Goal: Information Seeking & Learning: Learn about a topic

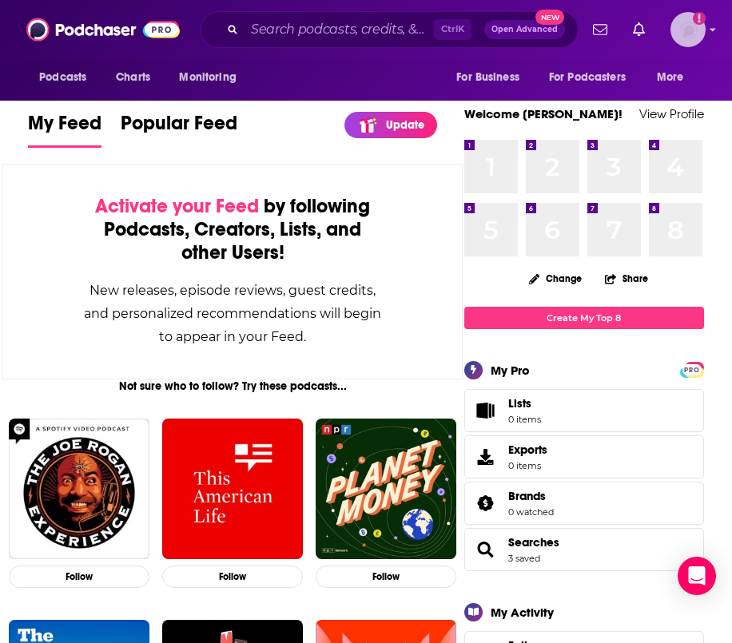
click at [712, 30] on icon "Show profile menu" at bounding box center [713, 30] width 6 height 3
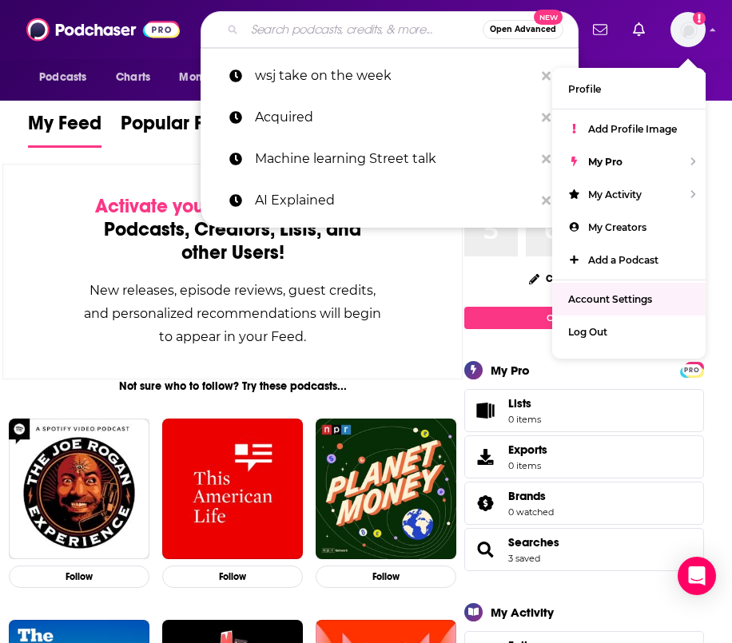
click at [363, 31] on input "Search podcasts, credits, & more..." at bounding box center [364, 30] width 238 height 26
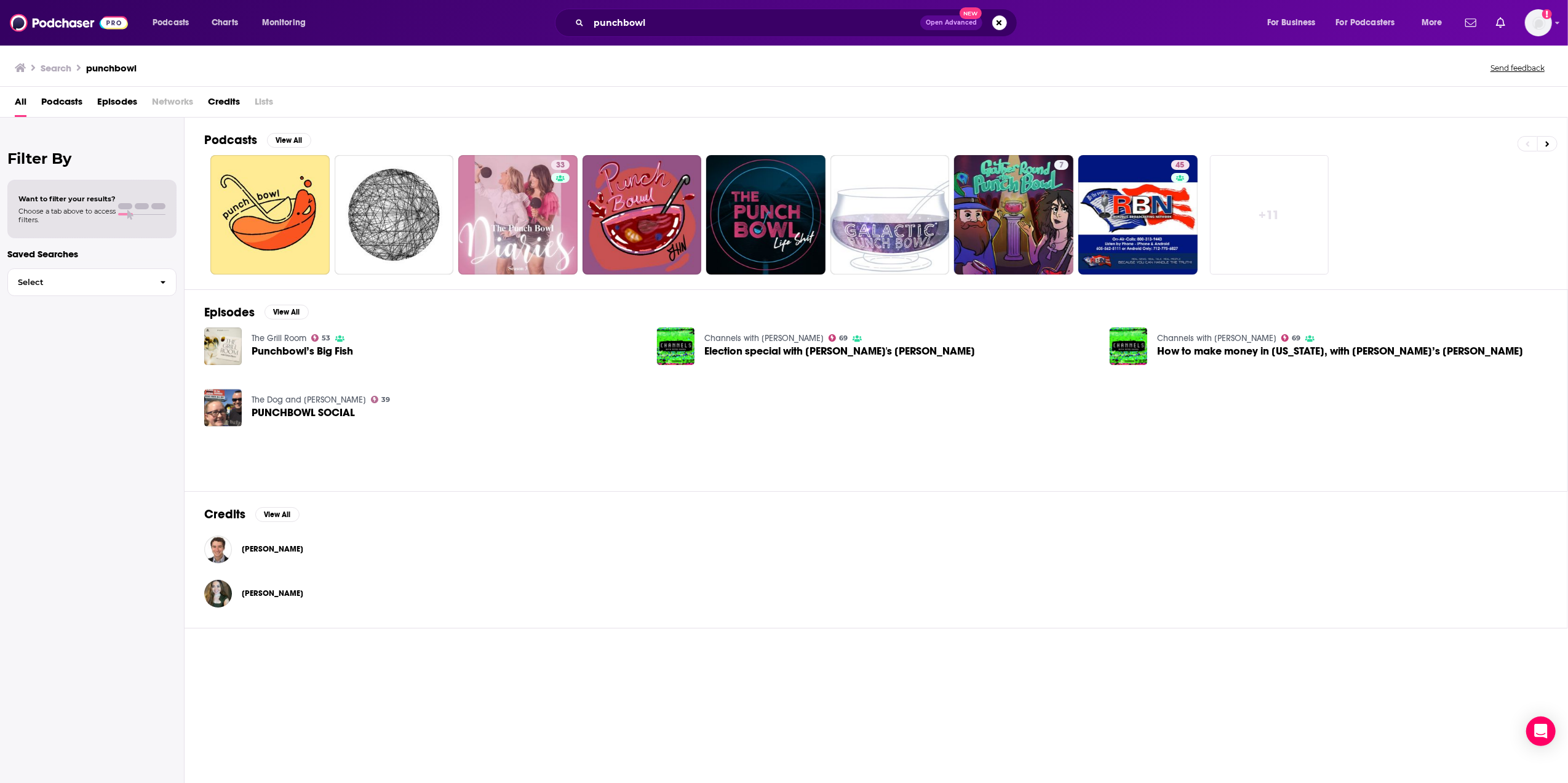
click at [125, 62] on div "Search punchbowl" at bounding box center [75, 68] width 122 height 12
click at [177, 66] on div "Search punchbowl Send feedback" at bounding box center [781, 68] width 1533 height 17
click at [112, 66] on h3 "punchbowl" at bounding box center [112, 68] width 51 height 12
click at [26, 102] on div "All Podcasts Episodes Networks Credits Lists" at bounding box center [786, 104] width 1543 height 25
click at [53, 64] on h3 "Search" at bounding box center [56, 68] width 31 height 12
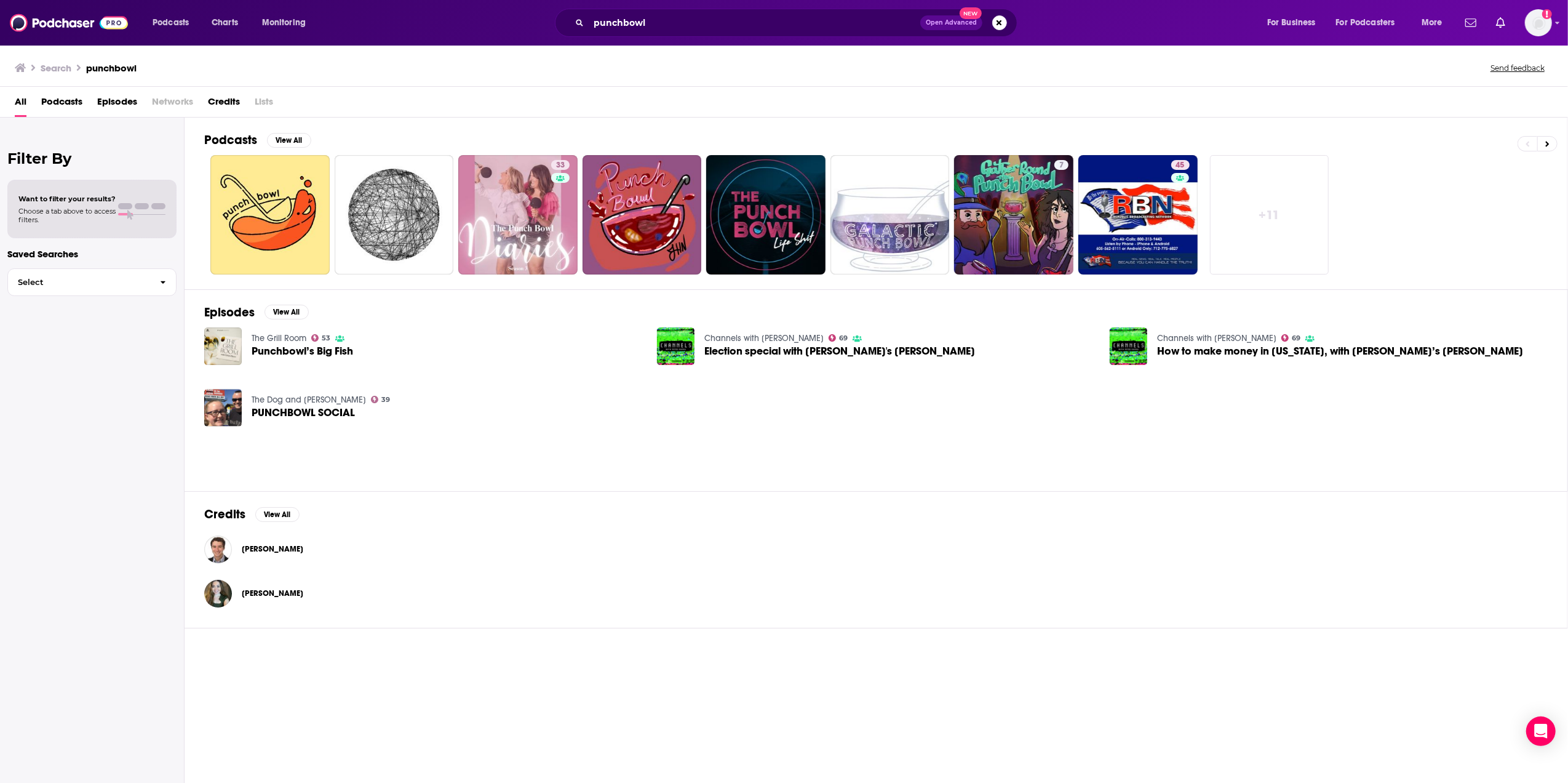
click at [128, 66] on h3 "punchbowl" at bounding box center [112, 68] width 51 height 12
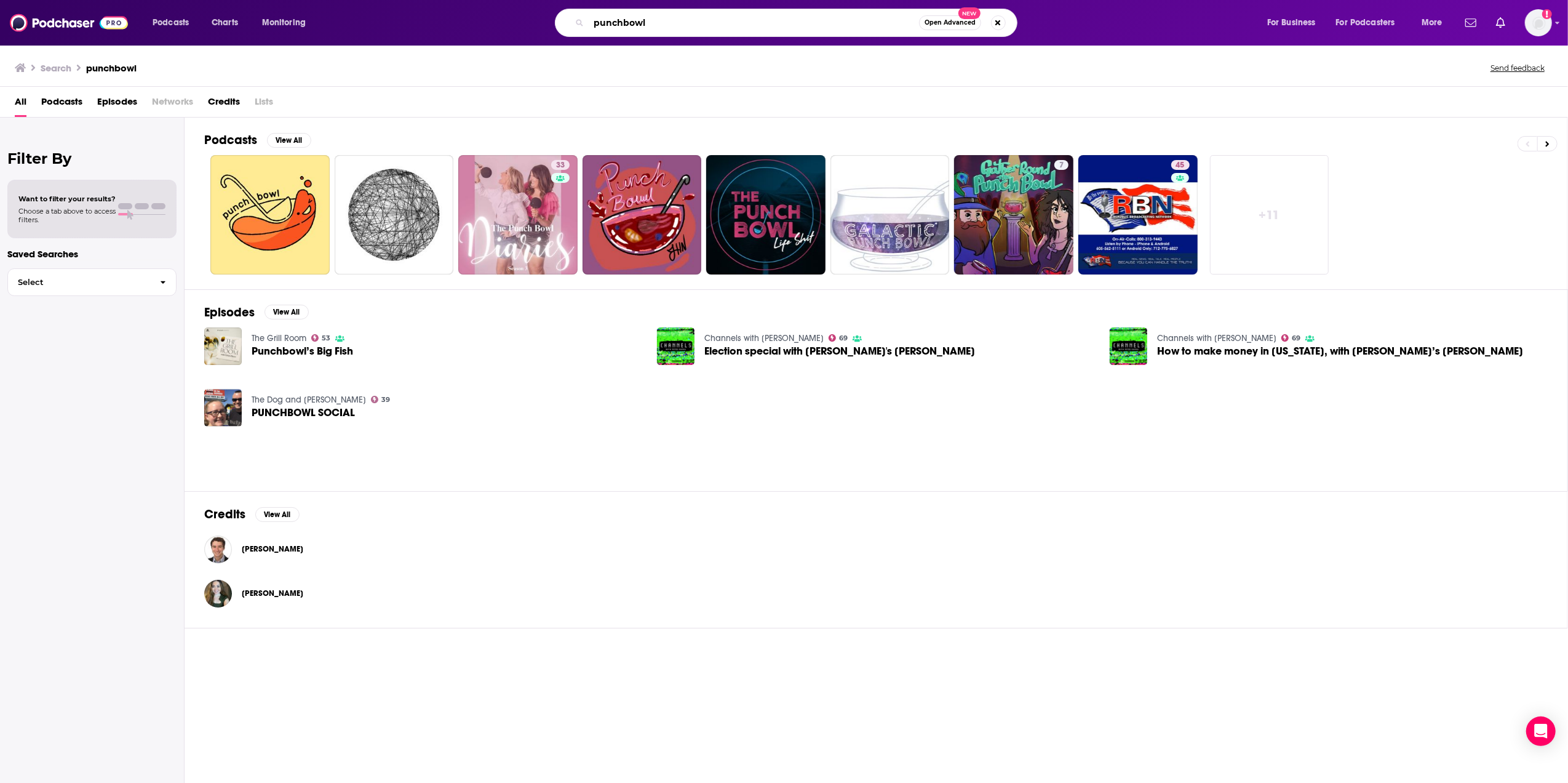
click at [563, 28] on input "punchbowl" at bounding box center [754, 23] width 330 height 20
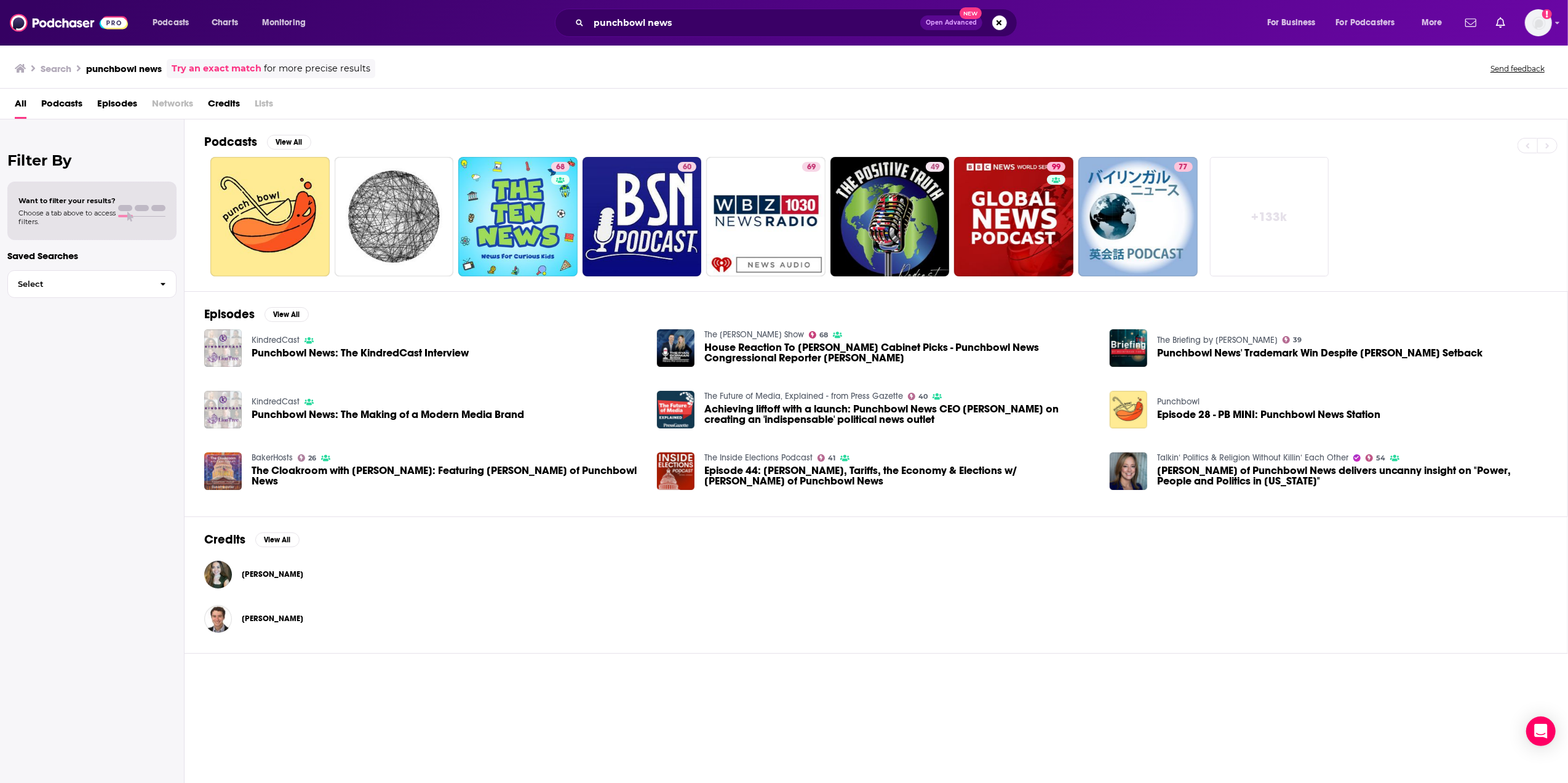
click at [109, 103] on span "Episodes" at bounding box center [117, 105] width 40 height 25
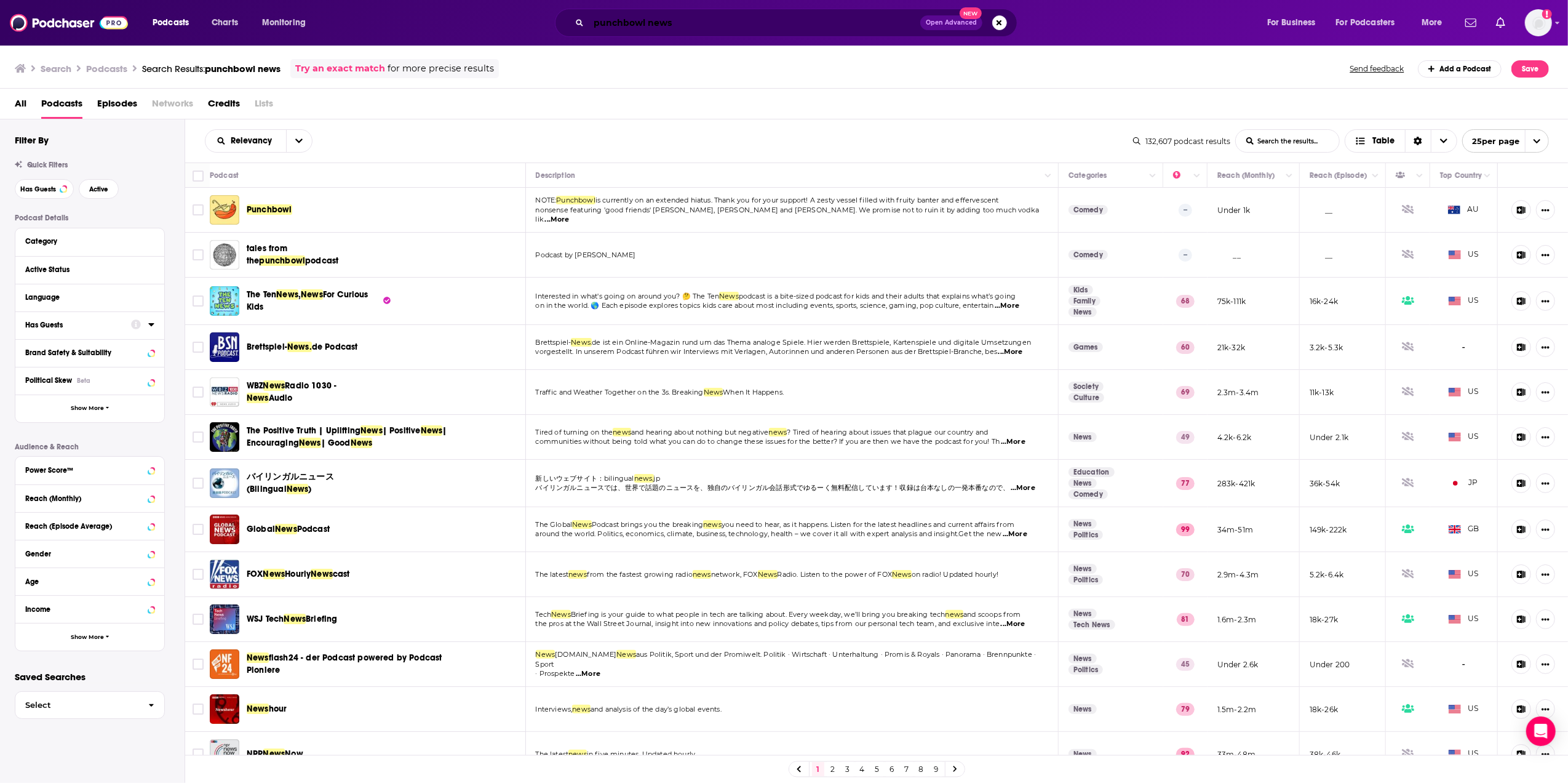
click at [563, 22] on input "punchbowl news" at bounding box center [754, 23] width 332 height 20
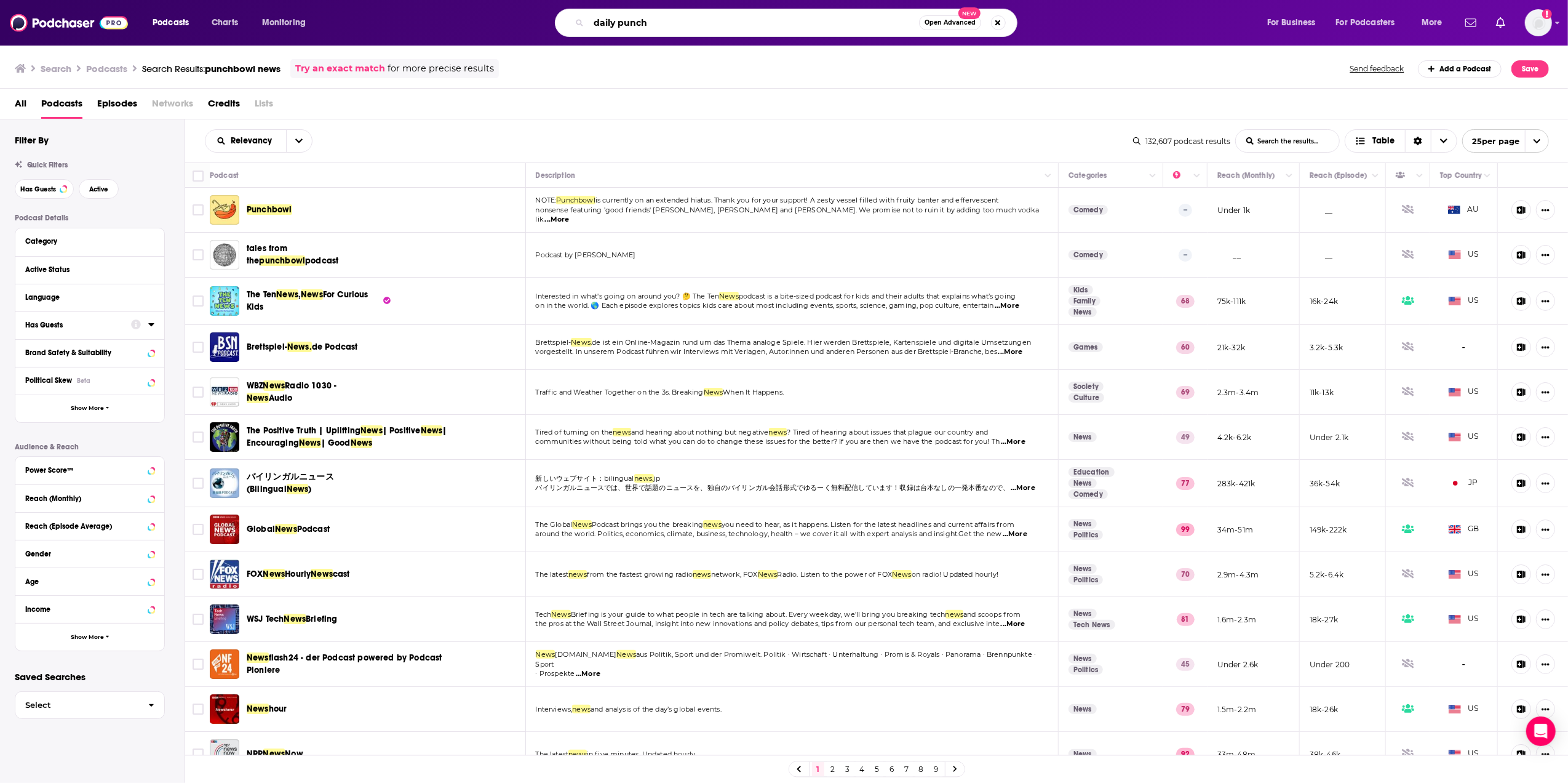
type input "daily punch"
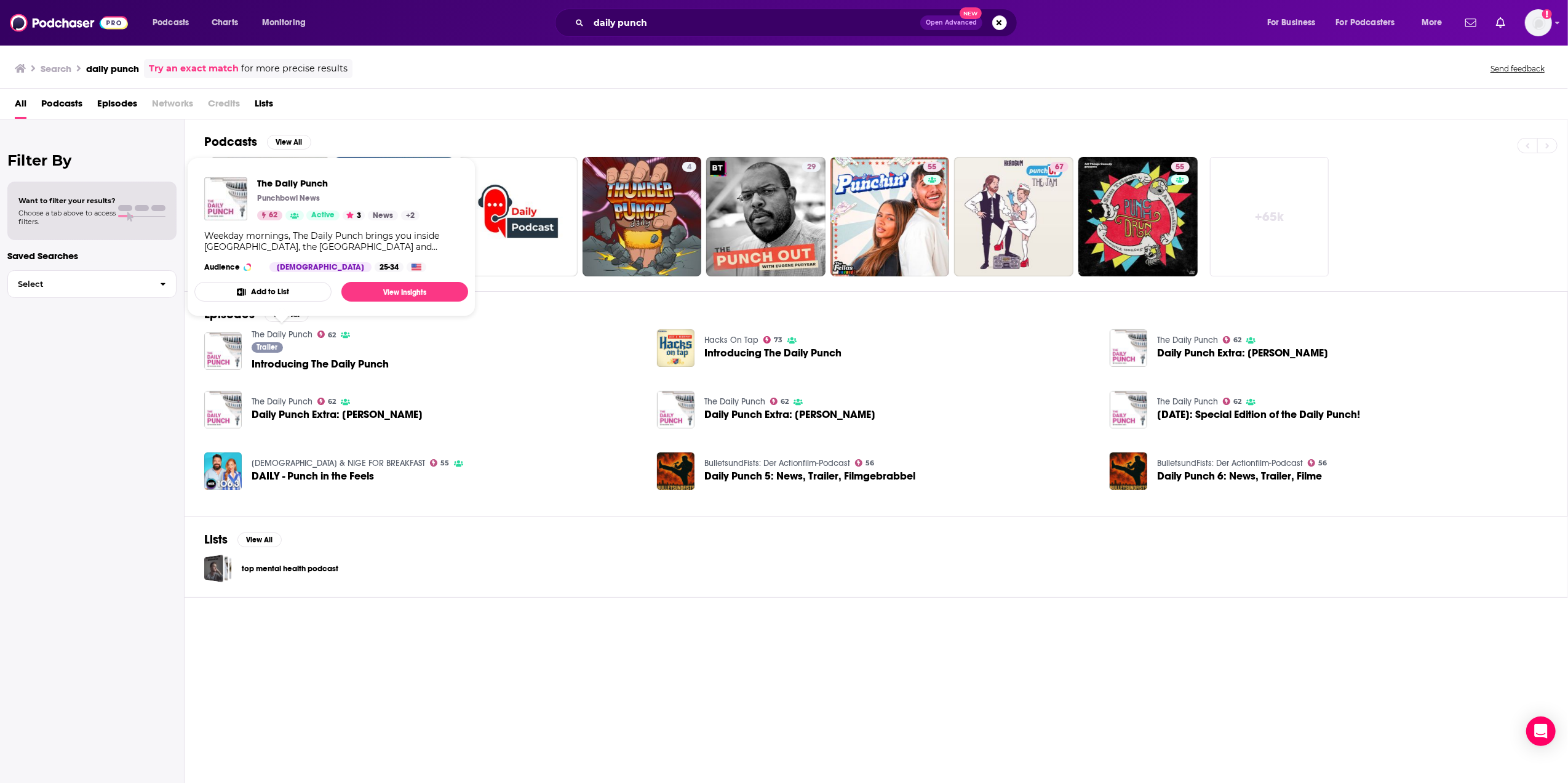
click at [291, 335] on link "The Daily Punch" at bounding box center [282, 335] width 61 height 11
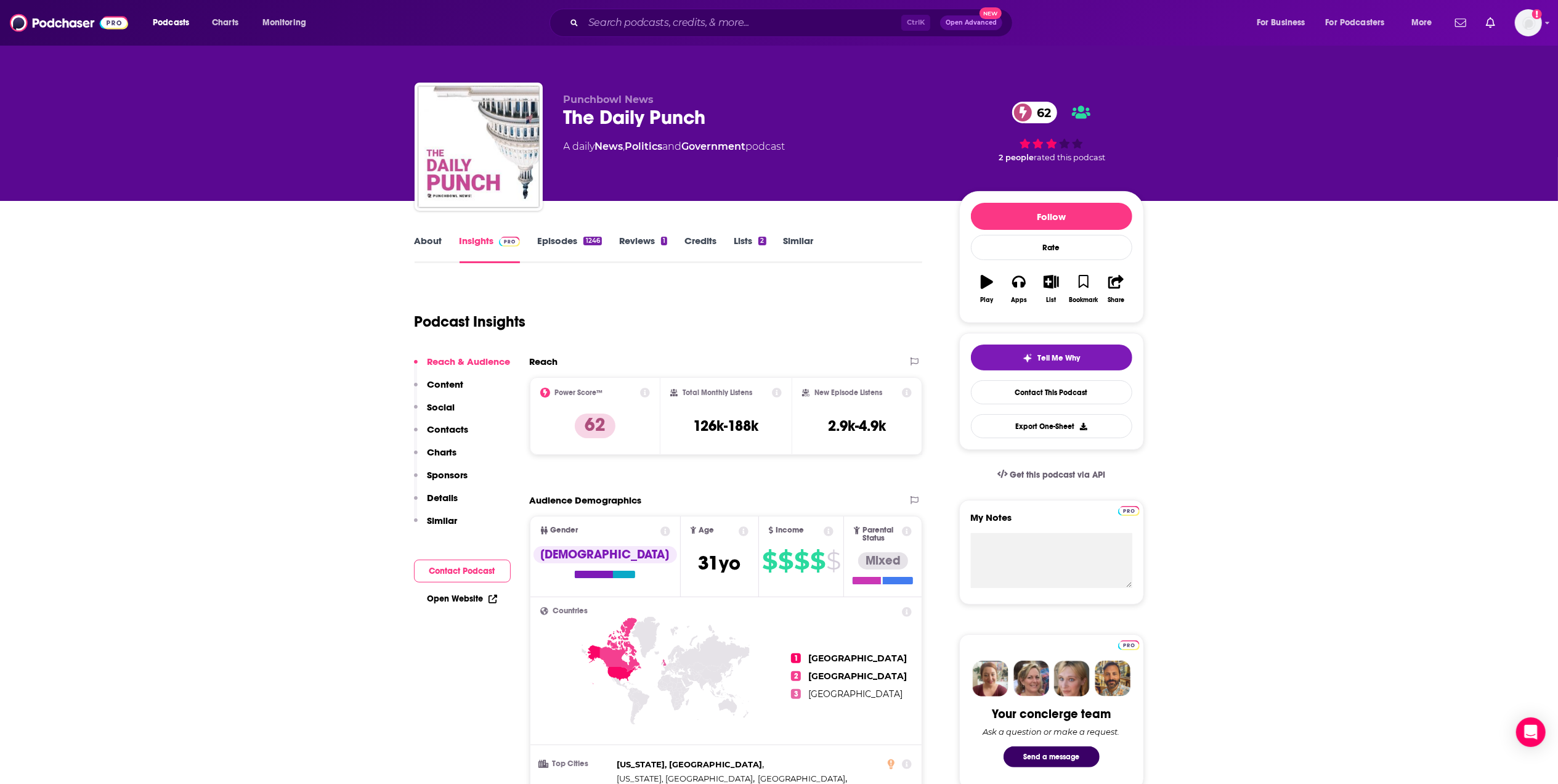
scroll to position [164, 0]
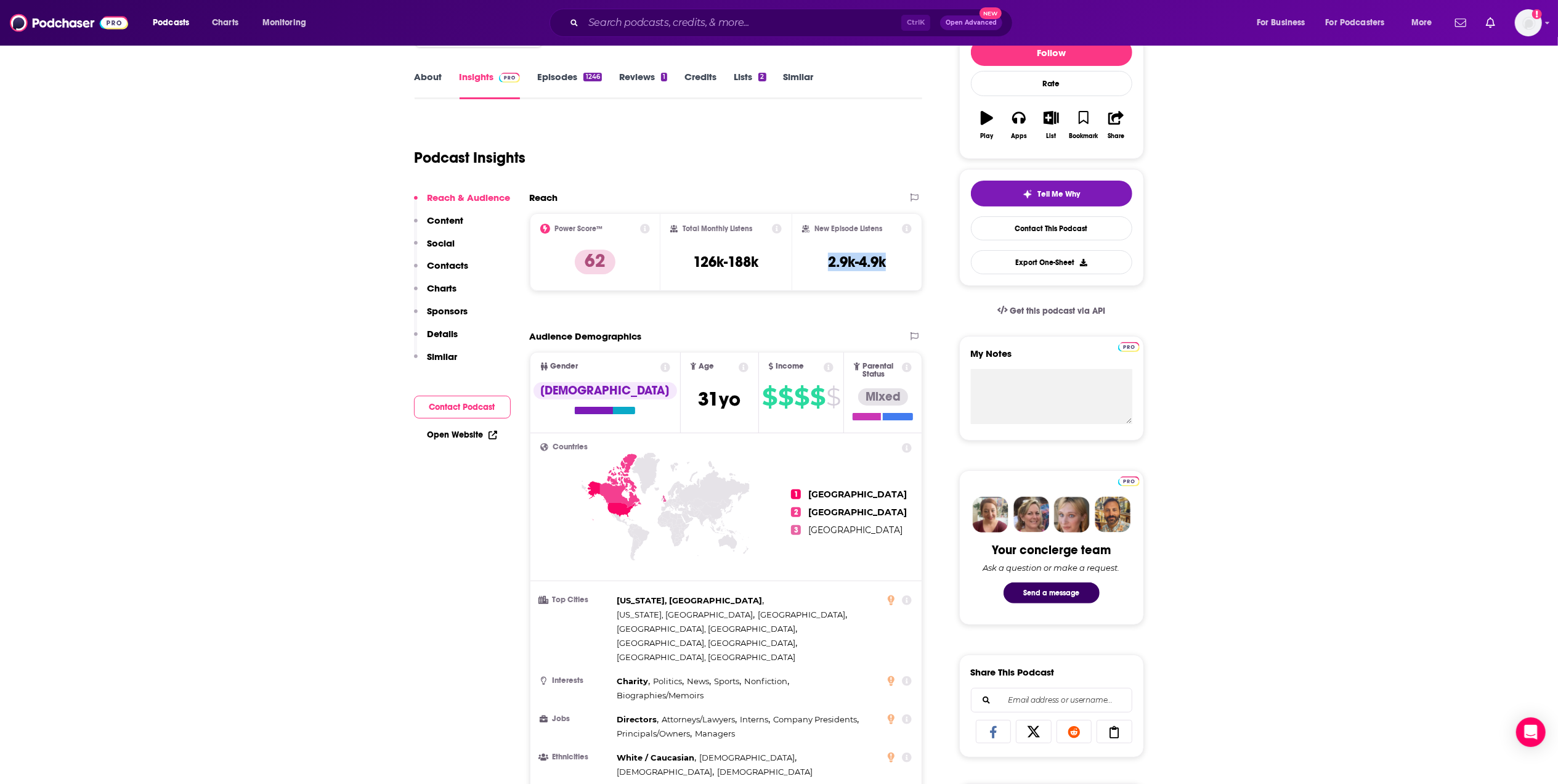
drag, startPoint x: 828, startPoint y: 260, endPoint x: 904, endPoint y: 260, distance: 76.0
click at [564, 260] on div "New Episode Listens 2.9k-4.9k" at bounding box center [857, 252] width 110 height 57
copy h3 "2.9k-4.9k"
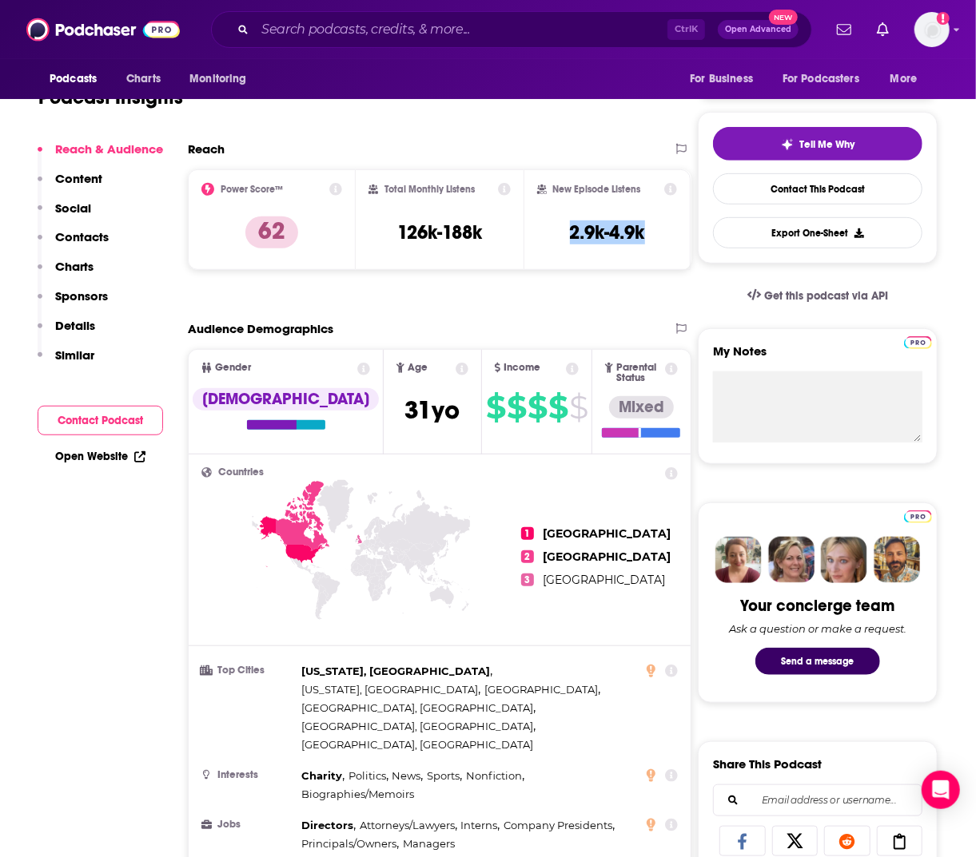
scroll to position [0, 0]
